Goal: Task Accomplishment & Management: Manage account settings

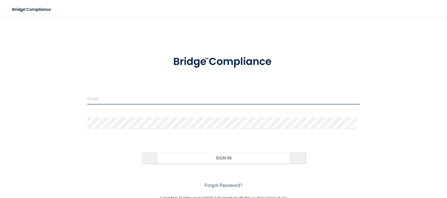
type input "[PERSON_NAME][EMAIL_ADDRESS][DOMAIN_NAME]"
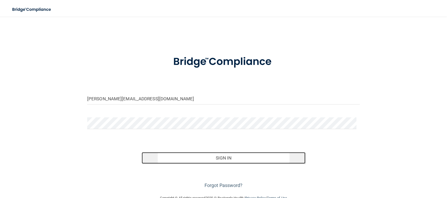
click at [221, 154] on button "Sign In" at bounding box center [224, 158] width 164 height 12
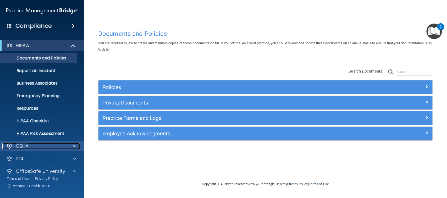
click at [42, 145] on div "OSHA" at bounding box center [34, 146] width 65 height 6
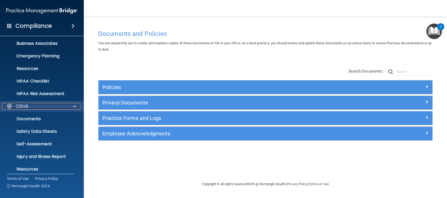
scroll to position [70, 0]
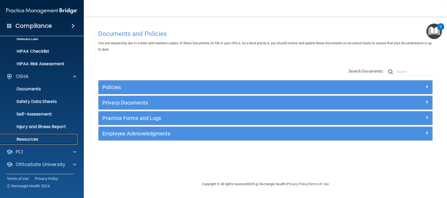
click at [37, 137] on p "Resources" at bounding box center [38, 139] width 71 height 5
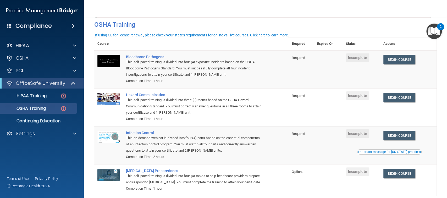
scroll to position [20, 0]
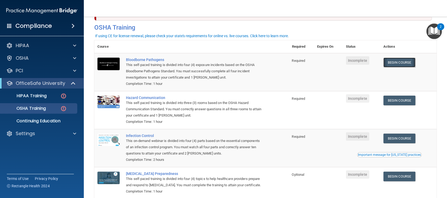
click at [392, 60] on link "Begin Course" at bounding box center [399, 63] width 32 height 10
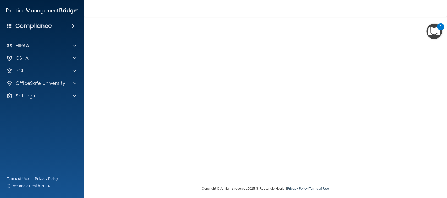
scroll to position [26, 0]
click at [432, 36] on img "Open Resource Center, 2 new notifications" at bounding box center [433, 31] width 15 height 15
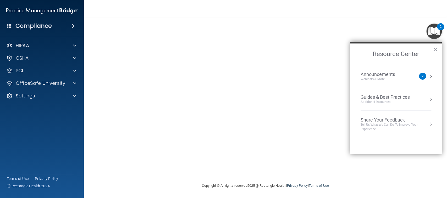
click at [403, 96] on div "Guides & Best Practices" at bounding box center [385, 97] width 49 height 6
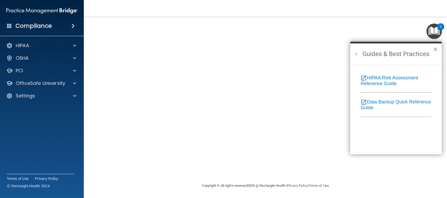
scroll to position [0, 0]
drag, startPoint x: 434, startPoint y: 48, endPoint x: 431, endPoint y: 49, distance: 2.7
click at [434, 48] on button "×" at bounding box center [435, 49] width 5 height 8
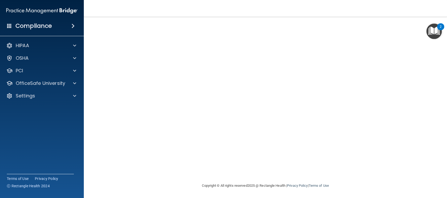
click at [63, 25] on div "Compliance" at bounding box center [42, 26] width 84 height 12
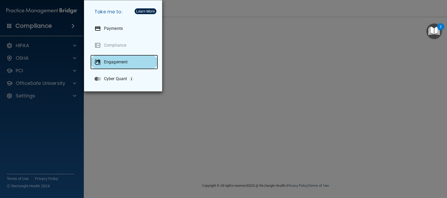
click at [119, 61] on p "Engagement" at bounding box center [116, 61] width 24 height 5
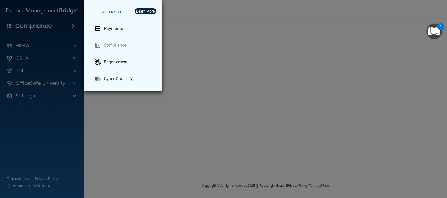
click at [86, 112] on div "Take me to: Payments Compliance Engagement Cyber Quant" at bounding box center [223, 99] width 447 height 198
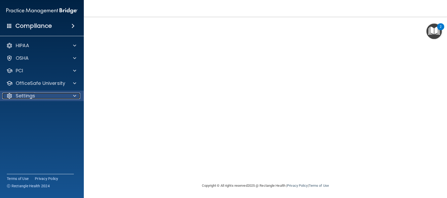
click at [53, 96] on div "Settings" at bounding box center [34, 96] width 65 height 6
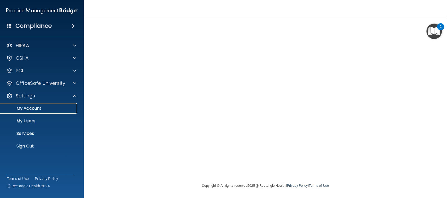
click at [42, 108] on p "My Account" at bounding box center [38, 108] width 71 height 5
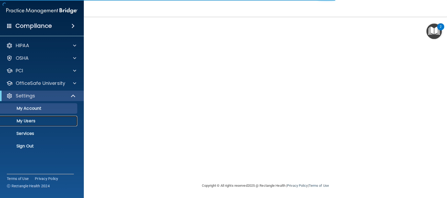
click at [36, 119] on p "My Users" at bounding box center [38, 120] width 71 height 5
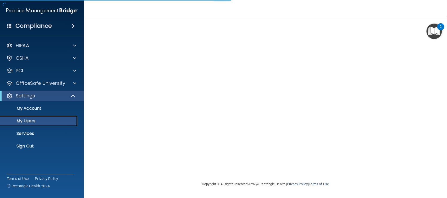
select select "20"
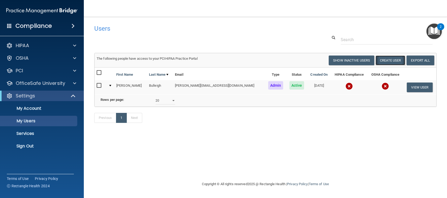
click at [379, 61] on button "Create User" at bounding box center [390, 61] width 30 height 10
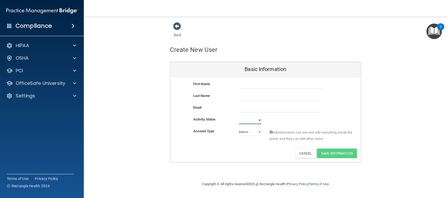
click at [259, 121] on select "Active Inactive" at bounding box center [250, 120] width 23 height 8
click at [256, 132] on select "Admin Member" at bounding box center [250, 132] width 23 height 8
click at [257, 131] on select "Admin Member" at bounding box center [250, 132] width 23 height 8
click at [50, 26] on h4 "Compliance" at bounding box center [33, 25] width 36 height 7
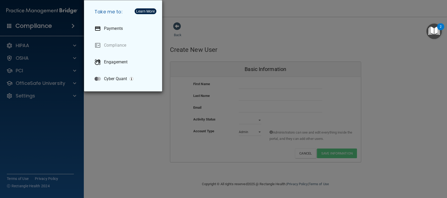
click at [50, 26] on div "Take me to: Payments Compliance Engagement Cyber Quant" at bounding box center [223, 99] width 447 height 198
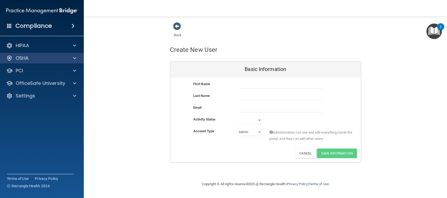
click at [37, 54] on div "OSHA" at bounding box center [42, 58] width 84 height 10
click at [76, 58] on div at bounding box center [73, 58] width 13 height 6
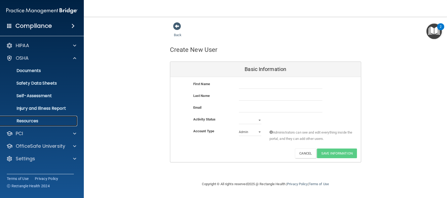
click at [49, 118] on link "Resources" at bounding box center [36, 121] width 82 height 10
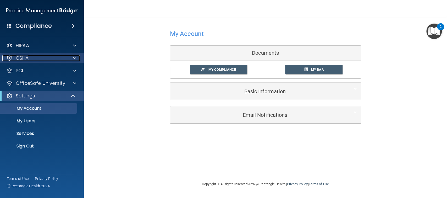
click at [28, 59] on p "OSHA" at bounding box center [22, 58] width 13 height 6
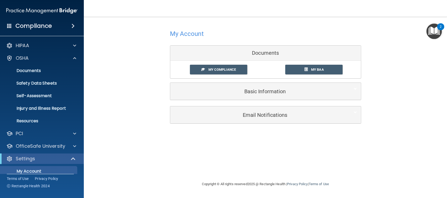
click at [71, 25] on span at bounding box center [72, 26] width 3 height 6
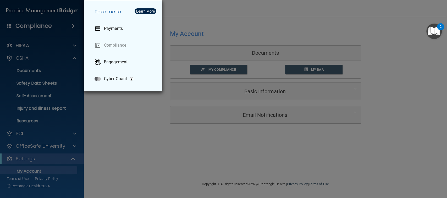
click at [70, 25] on div "Take me to: Payments Compliance Engagement Cyber Quant" at bounding box center [223, 99] width 447 height 198
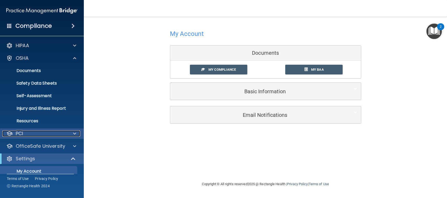
click at [27, 131] on div "PCI" at bounding box center [34, 133] width 65 height 6
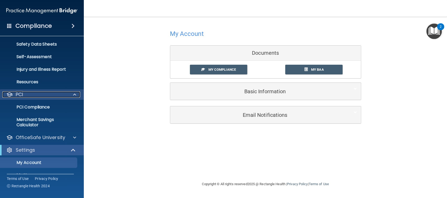
scroll to position [70, 0]
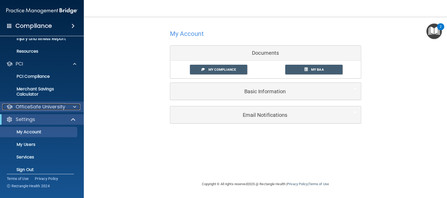
click at [31, 107] on p "OfficeSafe University" at bounding box center [40, 107] width 49 height 6
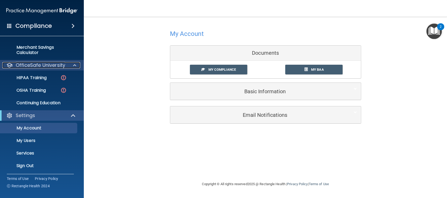
scroll to position [112, 0]
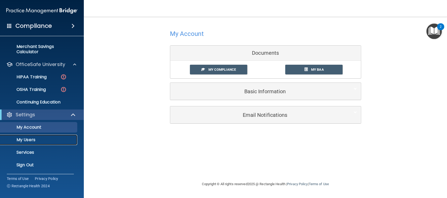
click at [27, 138] on p "My Users" at bounding box center [38, 139] width 71 height 5
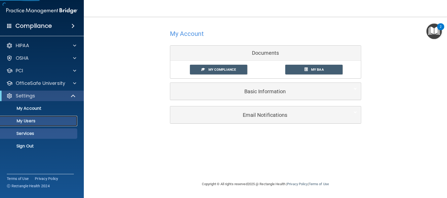
select select "20"
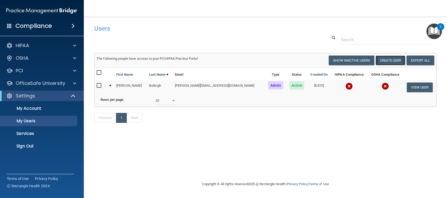
click at [389, 61] on button "Create User" at bounding box center [390, 61] width 30 height 10
